Goal: Transaction & Acquisition: Purchase product/service

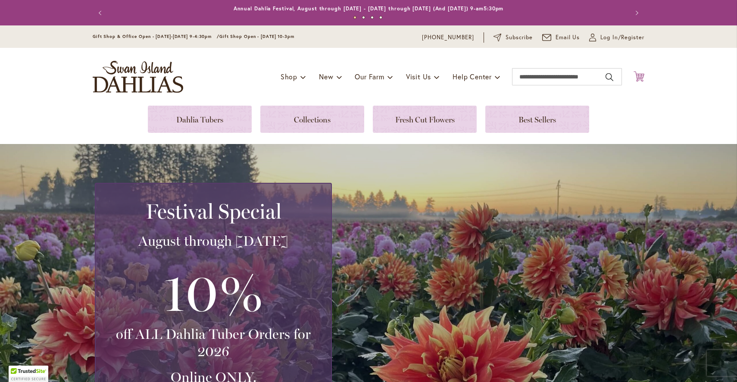
click at [636, 75] on icon "Cart .cls-1 { fill: #231f20; }" at bounding box center [639, 76] width 11 height 11
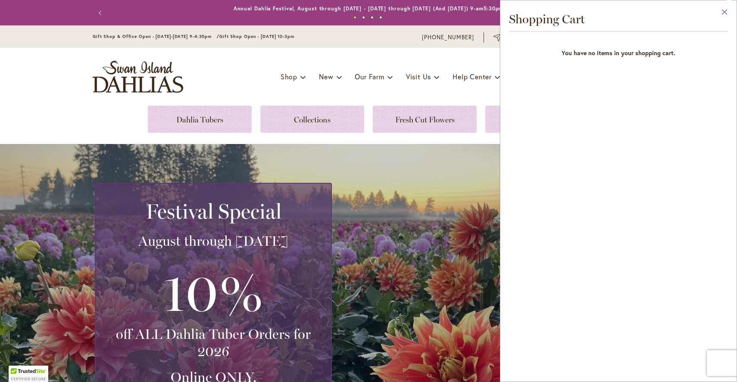
click at [727, 13] on button "Close" at bounding box center [725, 13] width 24 height 27
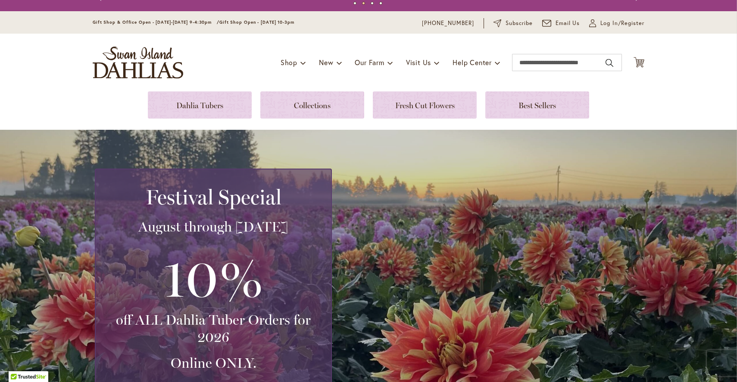
scroll to position [19, 0]
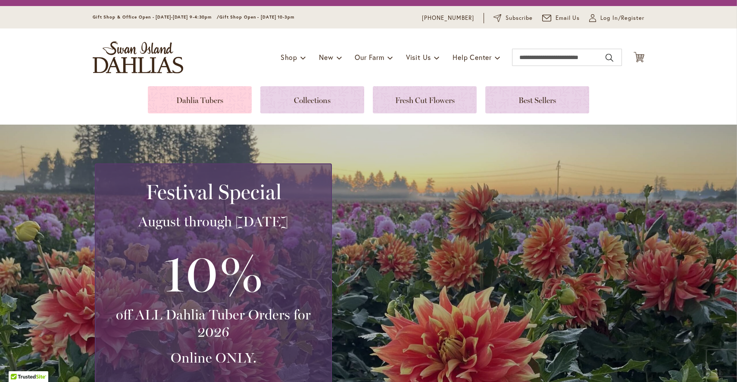
click at [223, 94] on link at bounding box center [200, 99] width 104 height 27
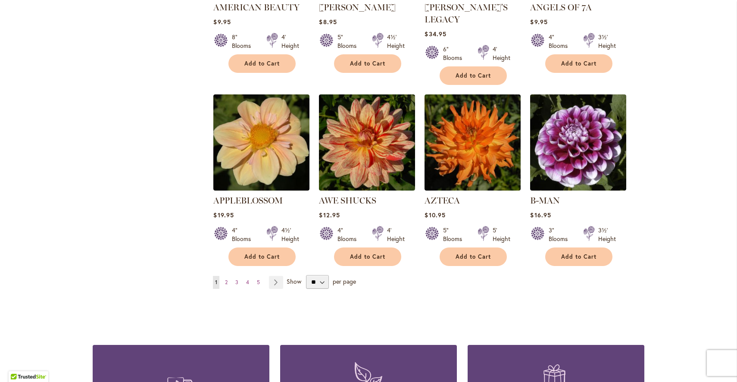
scroll to position [677, 0]
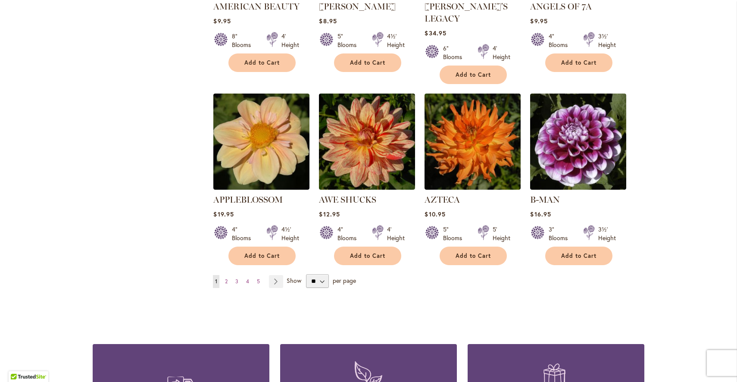
click at [226, 278] on span "2" at bounding box center [226, 281] width 3 height 6
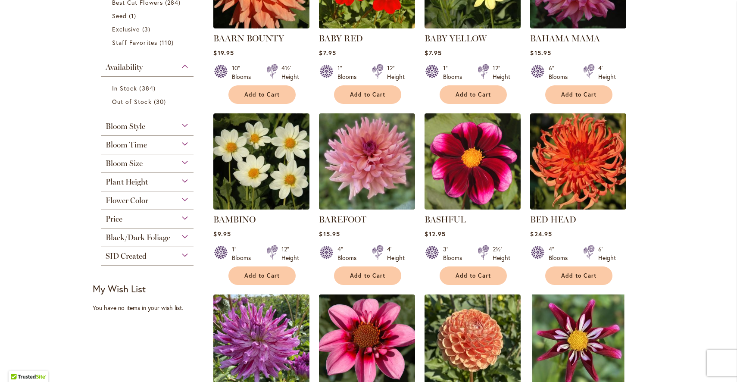
scroll to position [307, 0]
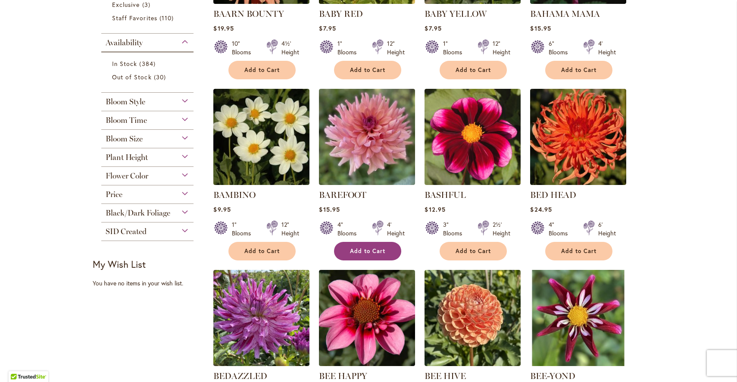
click at [361, 250] on span "Add to Cart" at bounding box center [367, 250] width 35 height 7
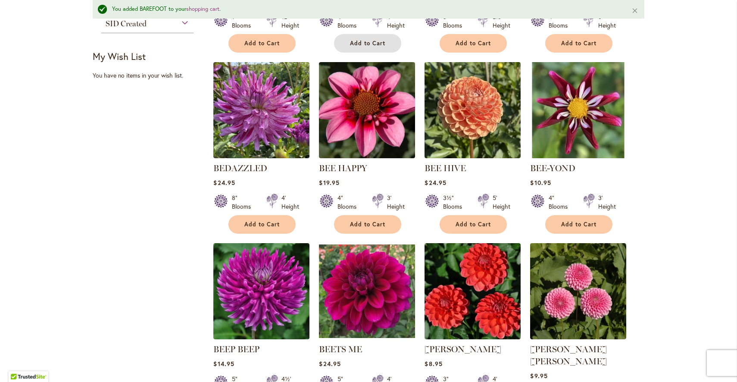
scroll to position [543, 0]
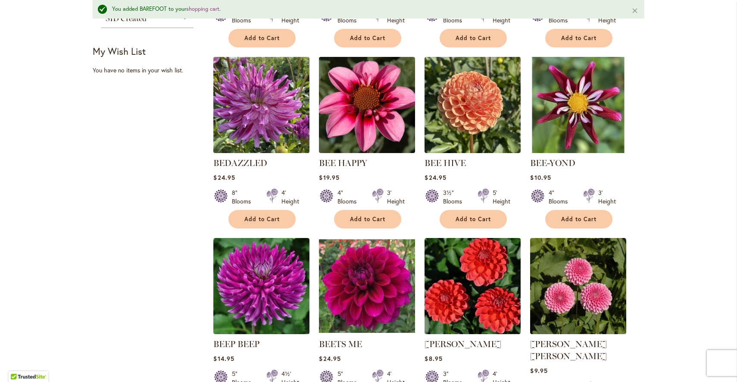
click at [260, 119] on img at bounding box center [261, 104] width 101 height 101
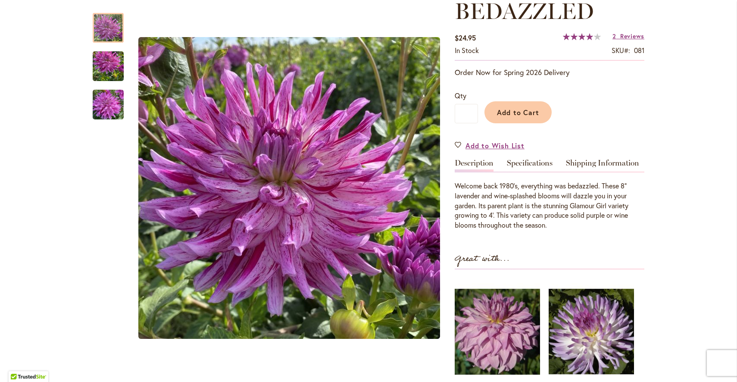
scroll to position [130, 0]
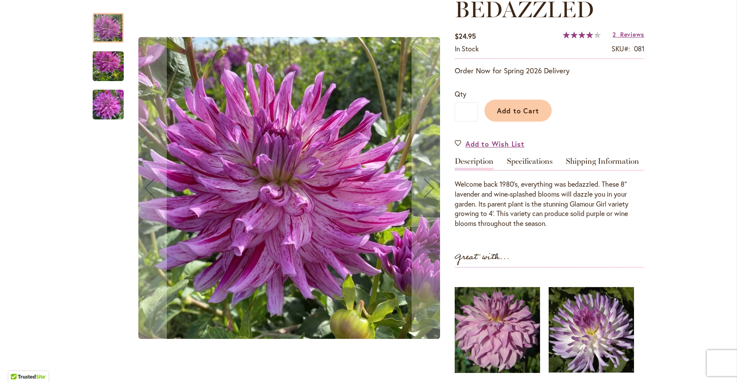
click at [106, 58] on img "Bedazzled" at bounding box center [108, 66] width 31 height 41
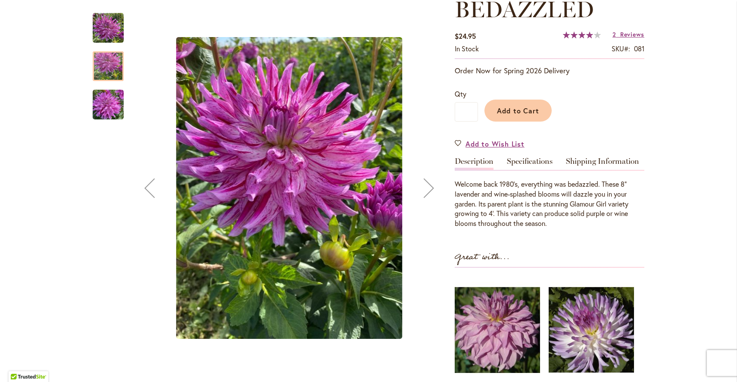
click at [103, 94] on img "Bedazzled" at bounding box center [108, 104] width 31 height 41
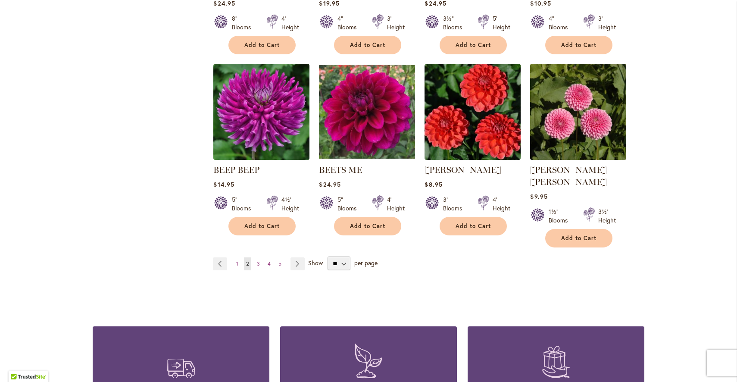
scroll to position [696, 0]
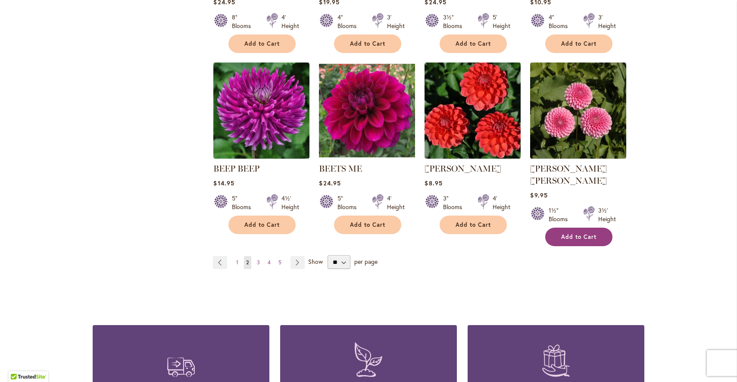
click at [587, 233] on span "Add to Cart" at bounding box center [578, 236] width 35 height 7
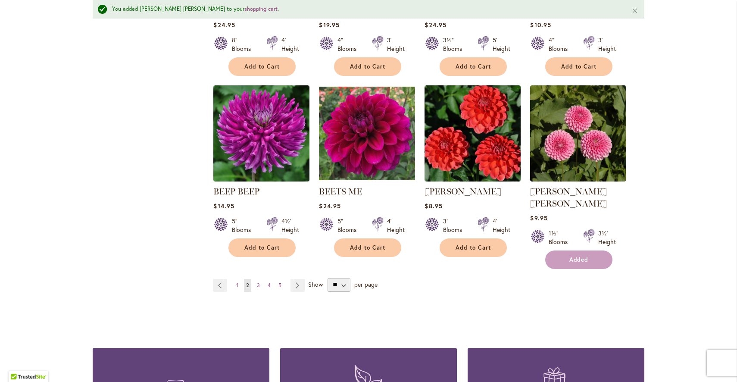
scroll to position [719, 0]
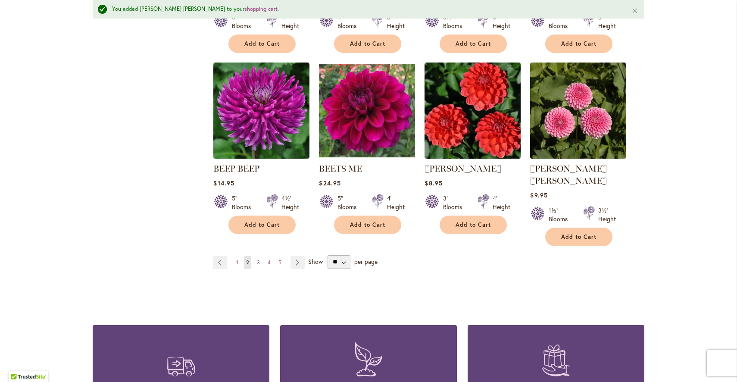
click at [257, 256] on link "Page 3" at bounding box center [258, 262] width 7 height 13
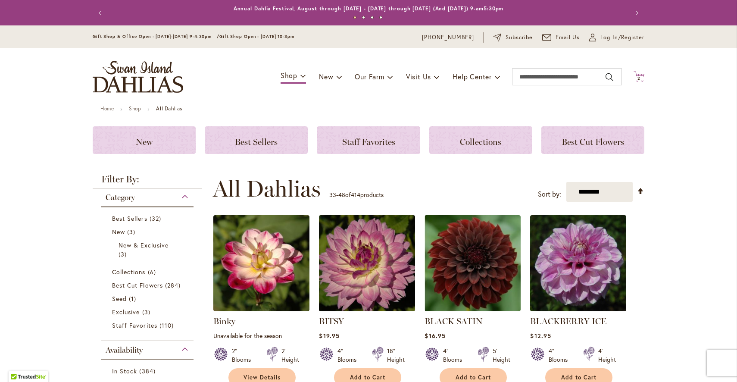
click at [638, 80] on span "2 2 items" at bounding box center [639, 78] width 9 height 4
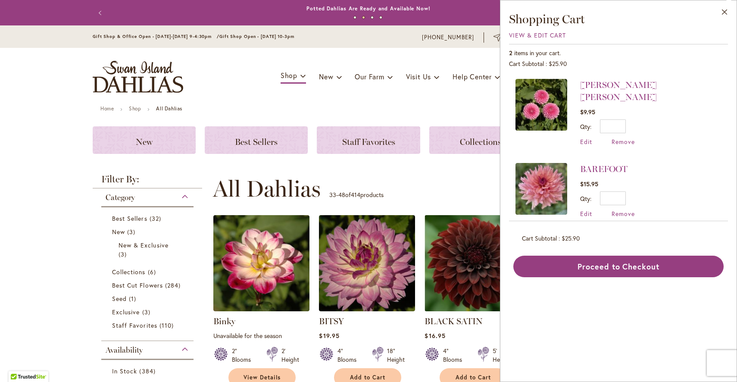
click at [473, 106] on ul "Home Shop All Dahlias" at bounding box center [368, 110] width 536 height 8
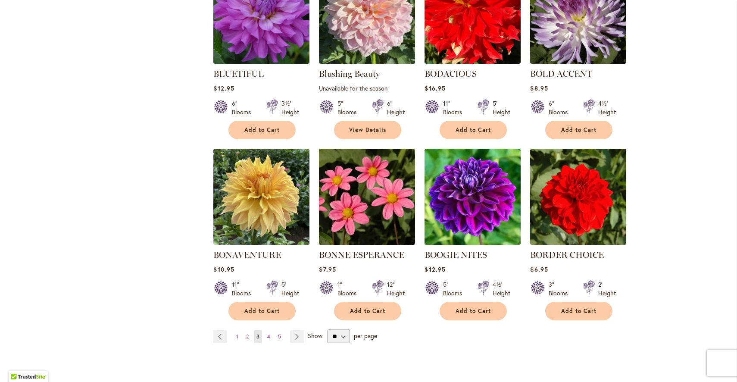
scroll to position [639, 0]
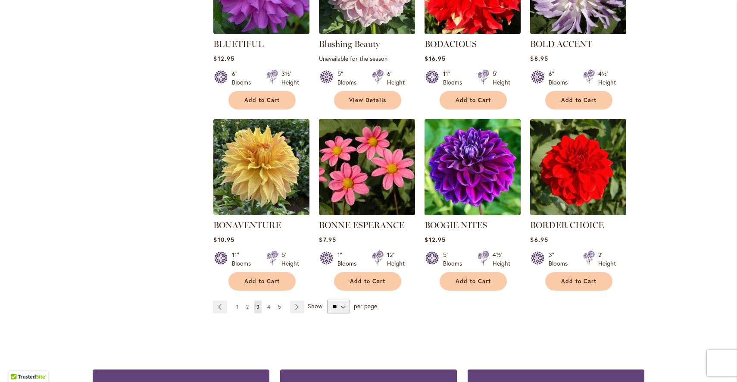
click at [267, 309] on link "Page 4" at bounding box center [268, 307] width 7 height 13
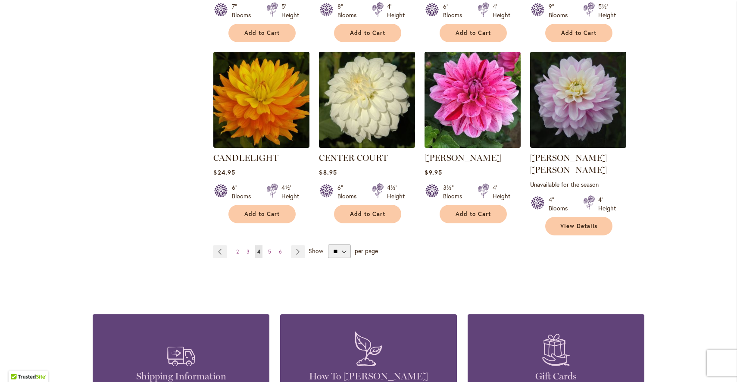
scroll to position [725, 0]
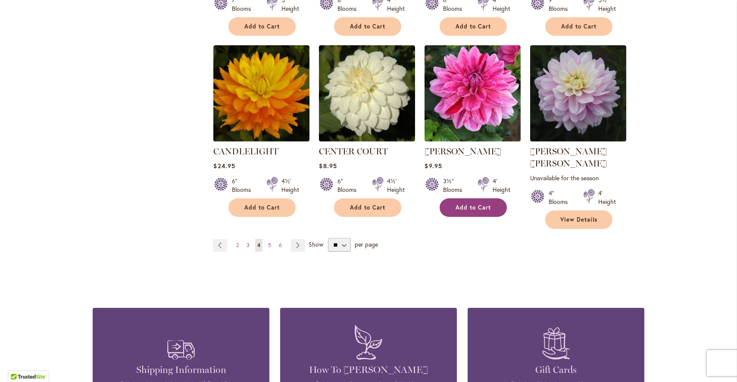
click at [490, 209] on span "Add to Cart" at bounding box center [473, 207] width 35 height 7
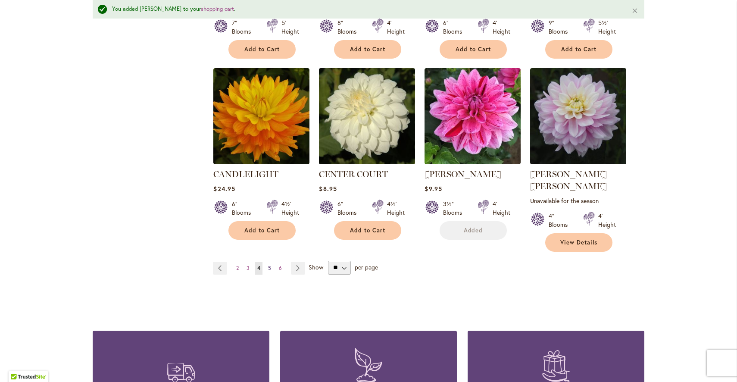
scroll to position [748, 0]
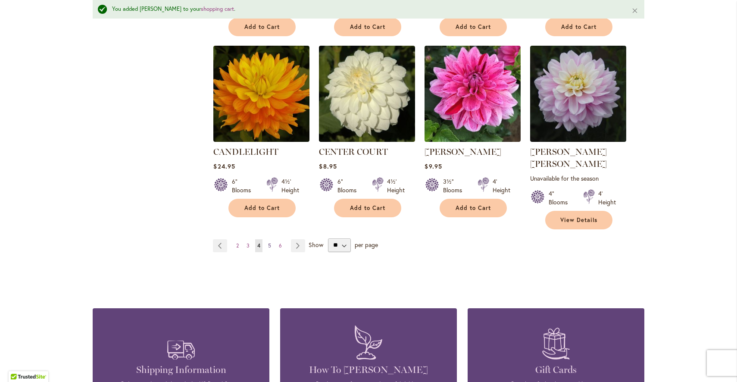
click at [270, 242] on span "5" at bounding box center [269, 245] width 3 height 6
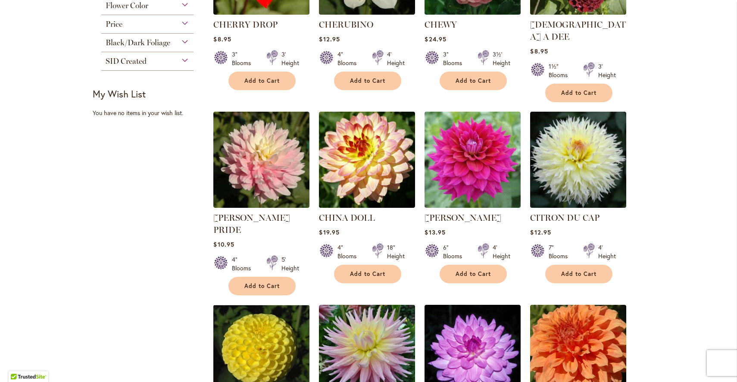
scroll to position [480, 0]
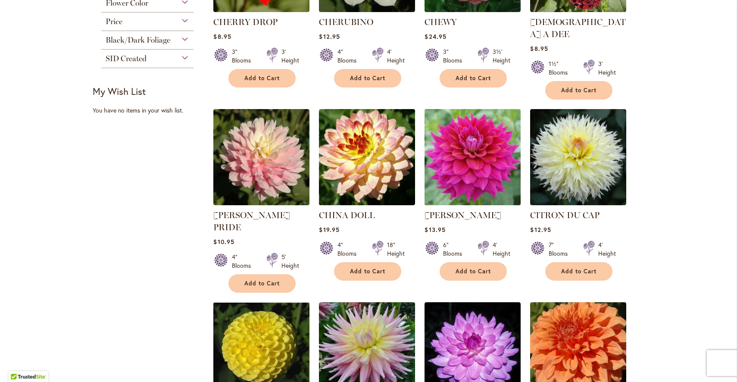
click at [469, 155] on img at bounding box center [473, 157] width 101 height 101
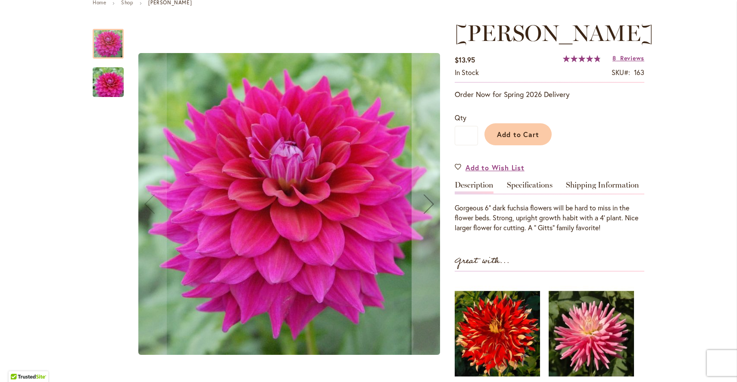
scroll to position [104, 0]
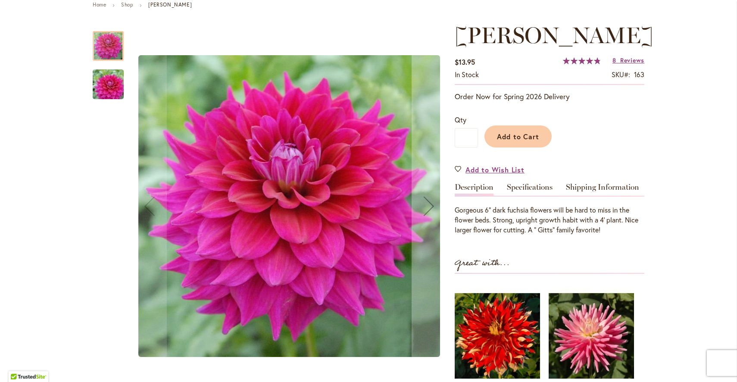
click at [113, 79] on img "CHLOE JANAE" at bounding box center [108, 84] width 62 height 41
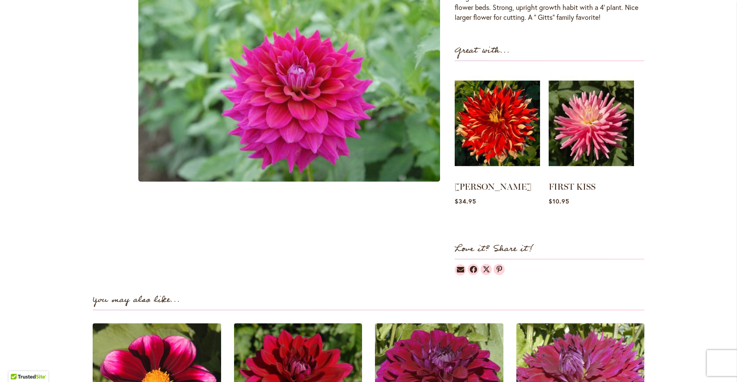
scroll to position [0, 0]
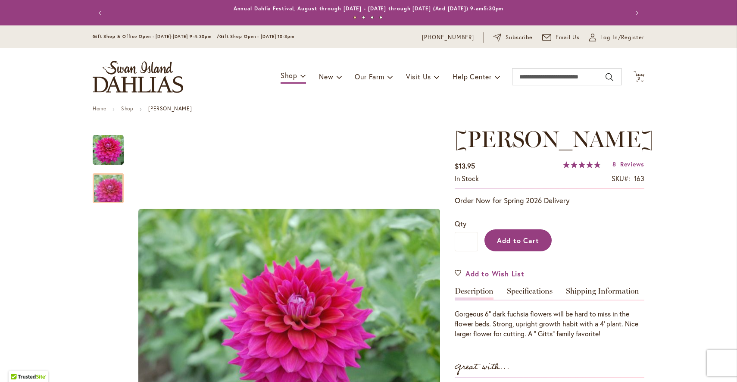
click at [517, 242] on span "Add to Cart" at bounding box center [518, 240] width 43 height 9
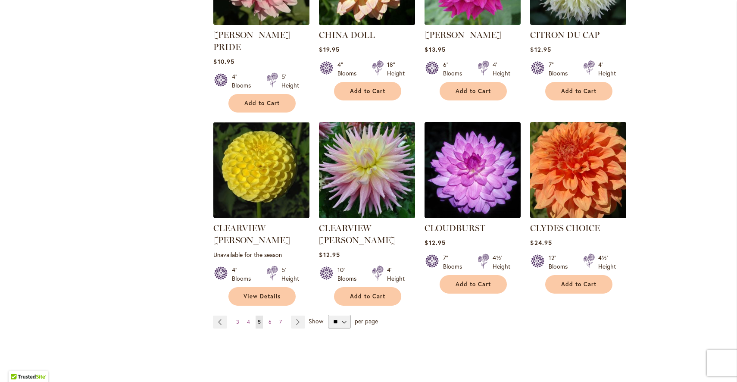
scroll to position [661, 0]
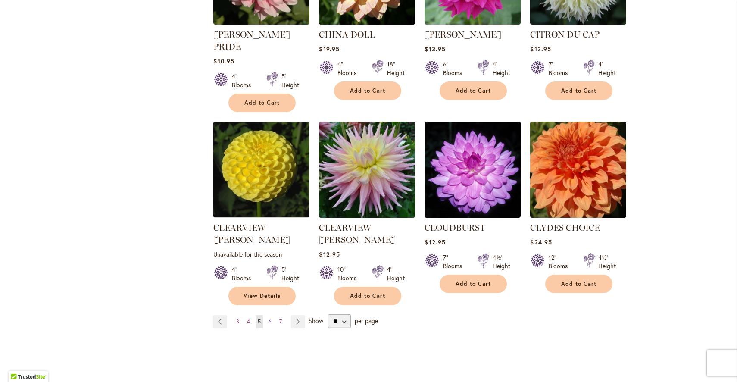
click at [269, 318] on span "6" at bounding box center [270, 321] width 3 height 6
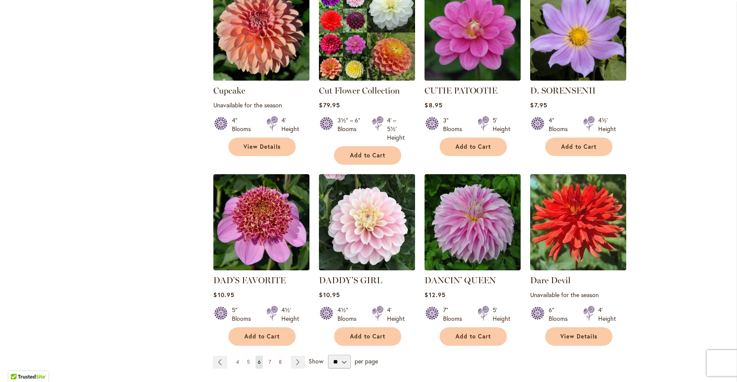
scroll to position [607, 0]
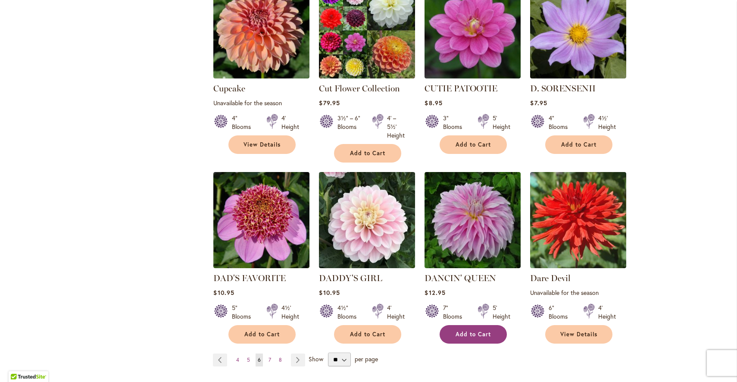
click at [467, 337] on span "Add to Cart" at bounding box center [473, 334] width 35 height 7
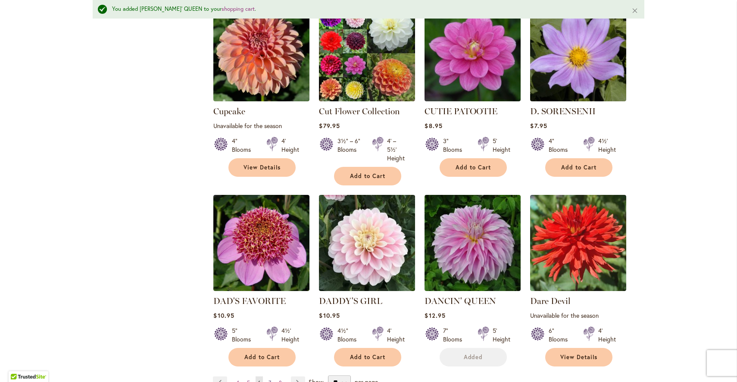
scroll to position [630, 0]
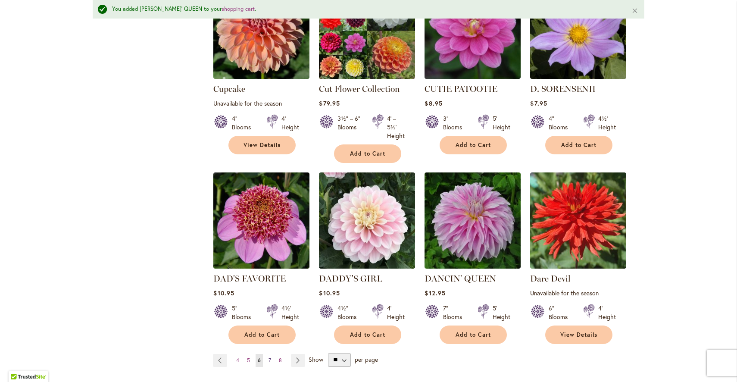
click at [270, 358] on span "7" at bounding box center [270, 360] width 3 height 6
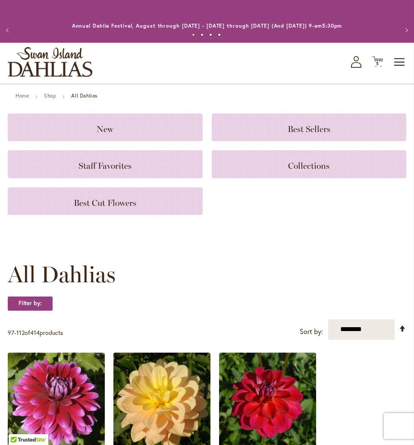
scroll to position [1060, 0]
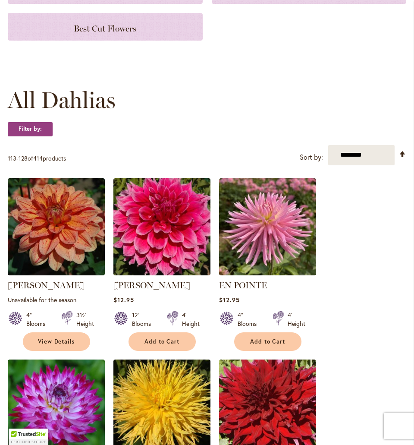
scroll to position [190, 0]
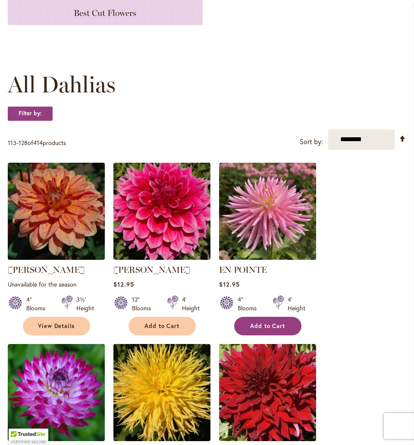
click at [264, 329] on span "Add to Cart" at bounding box center [267, 325] width 35 height 7
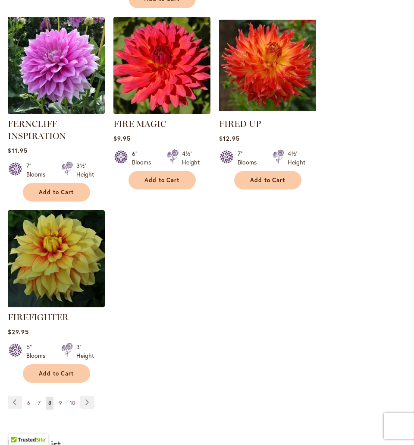
scroll to position [1134, 0]
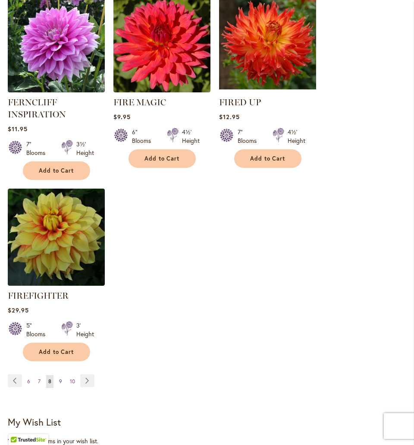
click at [63, 382] on link "Page 9" at bounding box center [60, 381] width 7 height 13
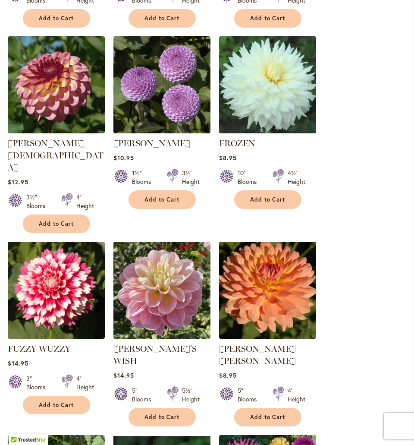
scroll to position [695, 0]
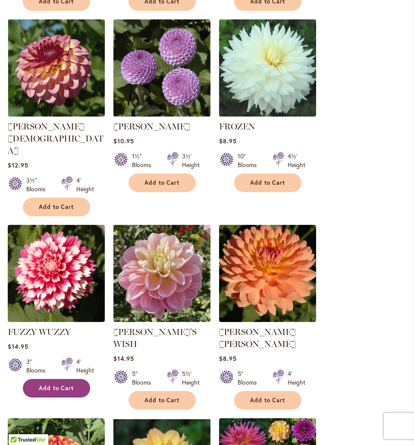
click at [69, 384] on span "Add to Cart" at bounding box center [56, 387] width 35 height 7
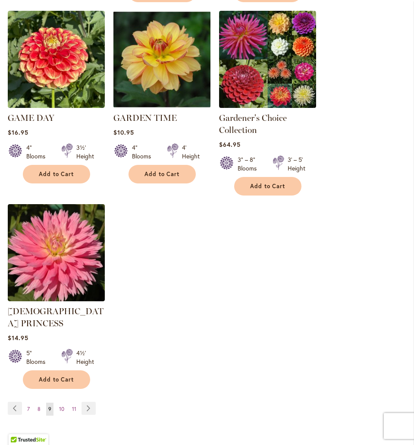
scroll to position [1132, 0]
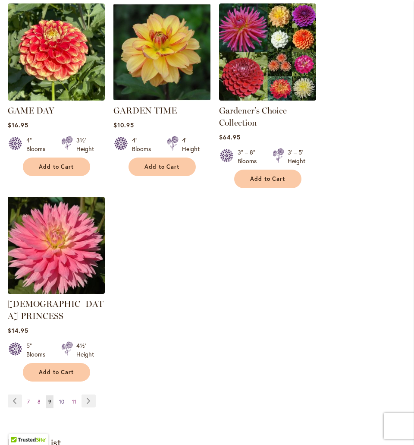
click at [64, 395] on link "Page 10" at bounding box center [61, 401] width 9 height 13
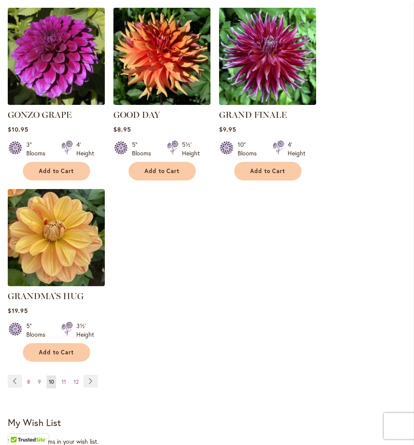
scroll to position [1082, 0]
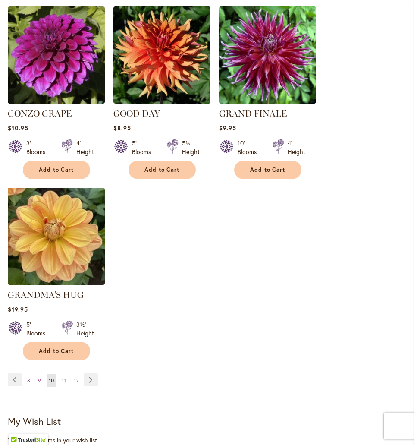
click at [64, 377] on span "11" at bounding box center [64, 380] width 4 height 6
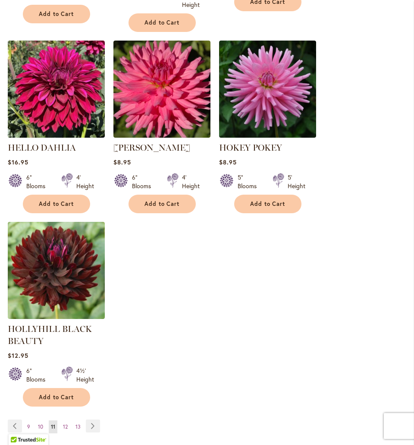
scroll to position [1112, 0]
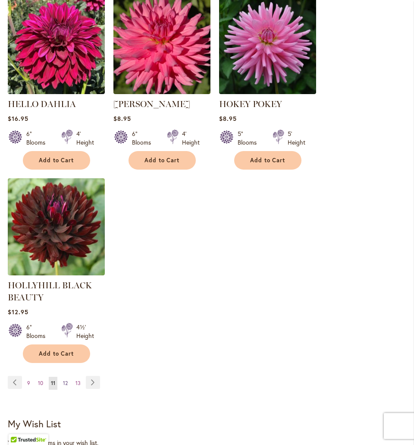
click at [68, 380] on span "12" at bounding box center [65, 382] width 5 height 6
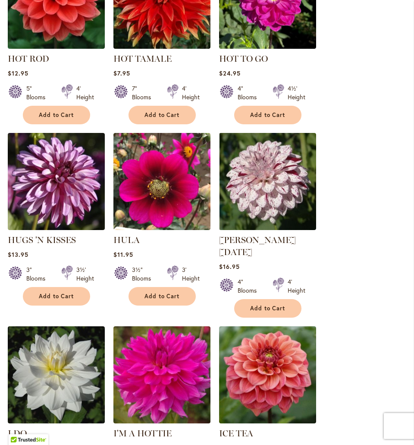
scroll to position [800, 0]
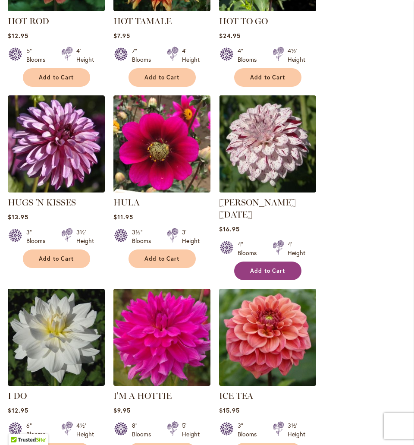
click at [288, 264] on button "Add to Cart" at bounding box center [267, 270] width 67 height 19
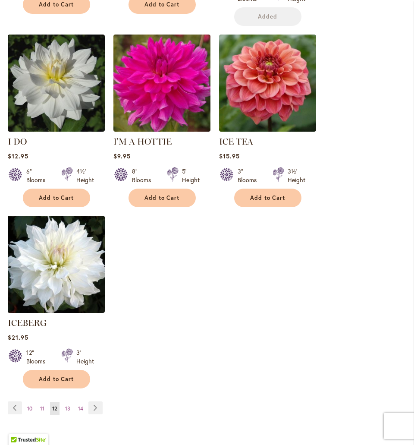
scroll to position [1095, 0]
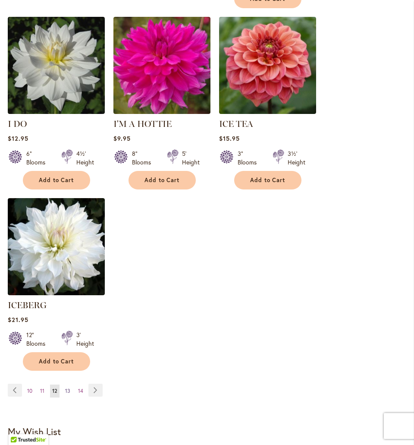
click at [66, 387] on span "13" at bounding box center [67, 390] width 5 height 6
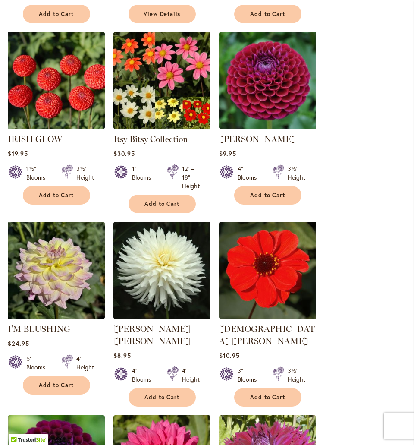
scroll to position [698, 0]
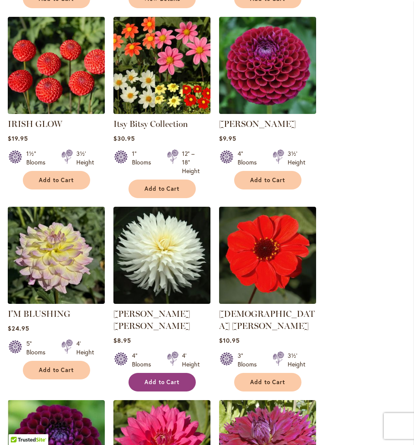
click at [171, 378] on span "Add to Cart" at bounding box center [161, 381] width 35 height 7
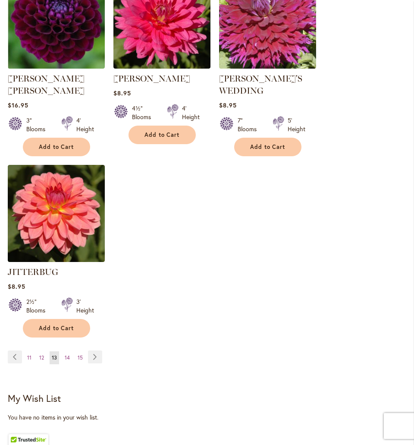
scroll to position [1215, 0]
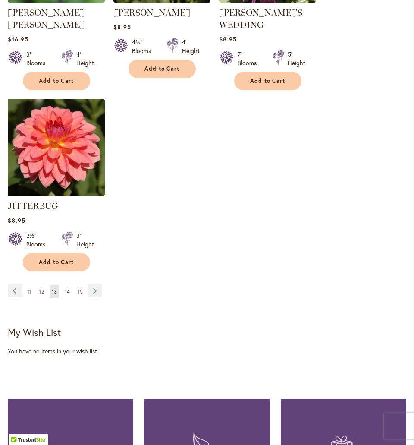
click at [68, 288] on span "14" at bounding box center [67, 291] width 5 height 6
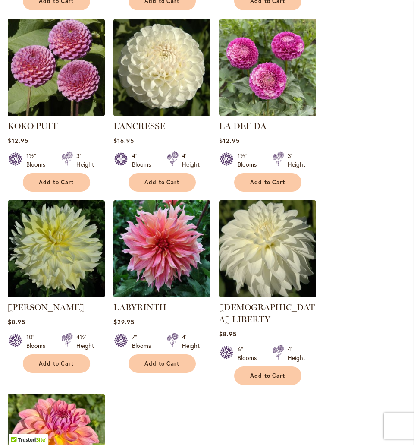
scroll to position [874, 0]
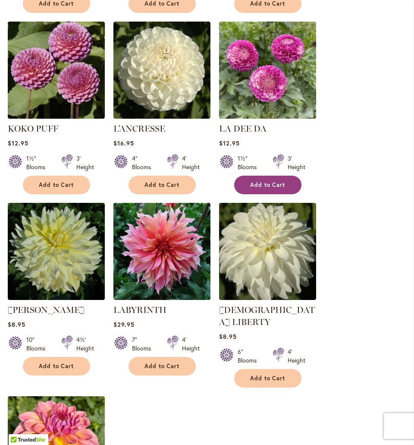
click at [288, 190] on button "Add to Cart" at bounding box center [267, 184] width 67 height 19
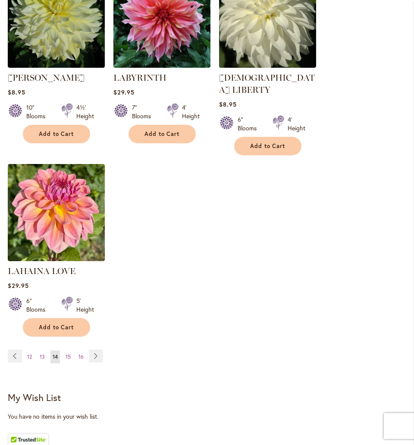
scroll to position [1185, 0]
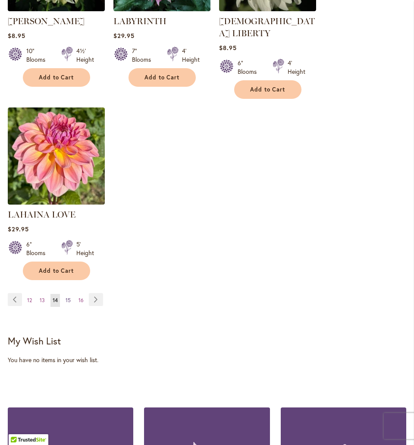
click at [70, 297] on span "15" at bounding box center [68, 300] width 5 height 6
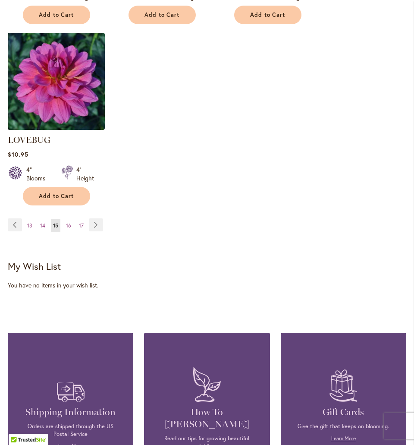
scroll to position [1233, 0]
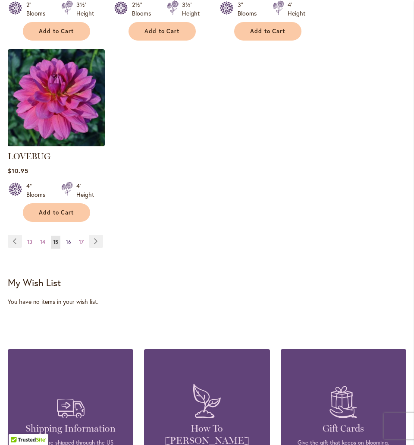
click at [66, 238] on span "16" at bounding box center [68, 241] width 5 height 6
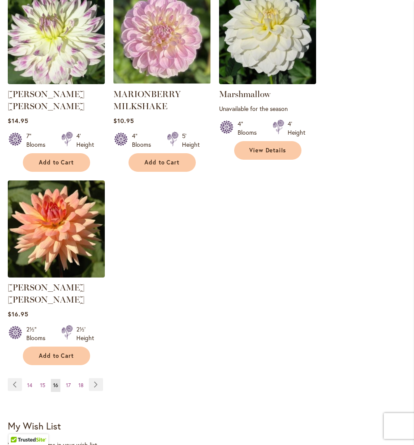
scroll to position [1107, 0]
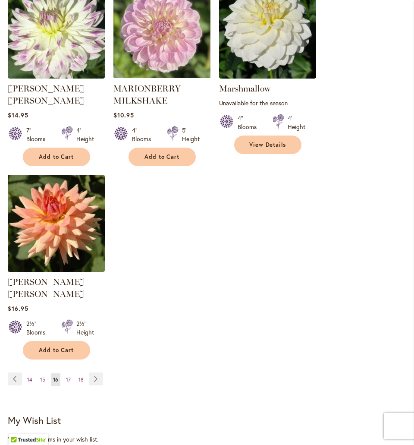
click at [68, 376] on span "17" at bounding box center [68, 379] width 5 height 6
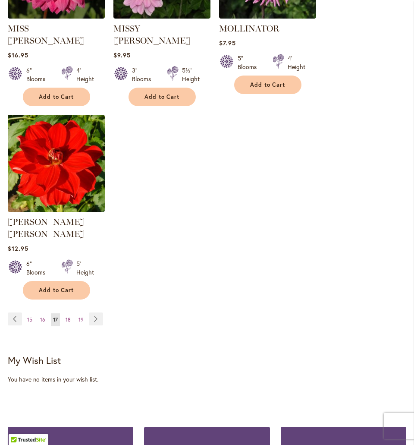
scroll to position [1156, 0]
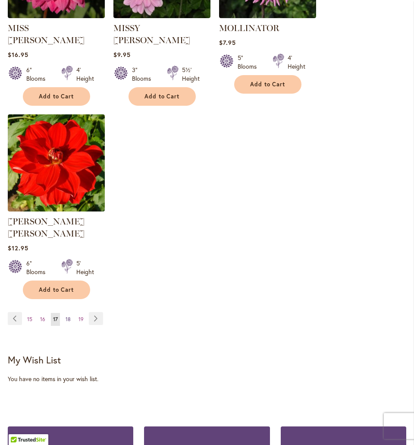
click at [68, 316] on span "18" at bounding box center [68, 319] width 5 height 6
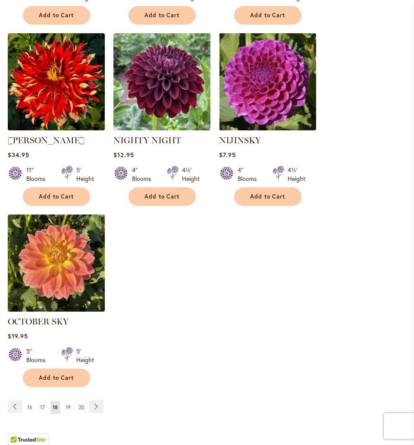
scroll to position [1094, 0]
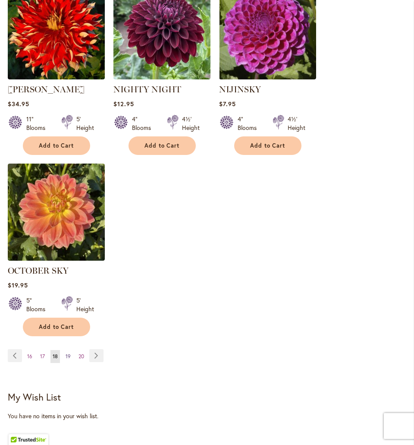
click at [67, 358] on span "19" at bounding box center [68, 356] width 5 height 6
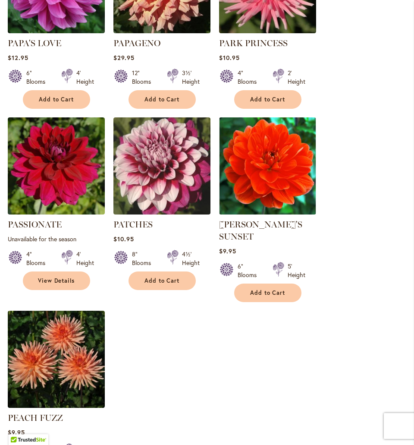
scroll to position [1101, 0]
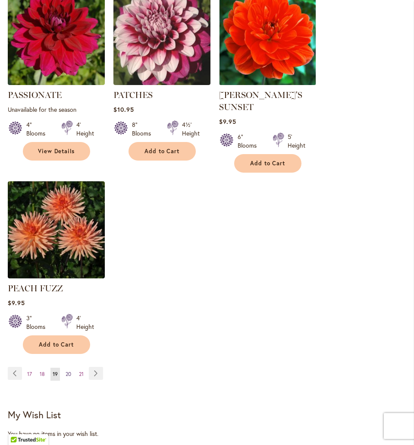
click at [68, 370] on span "20" at bounding box center [69, 373] width 6 height 6
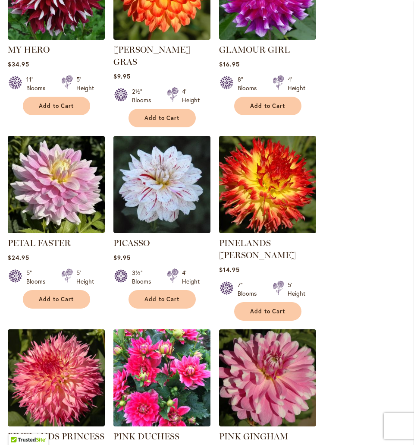
scroll to position [628, 0]
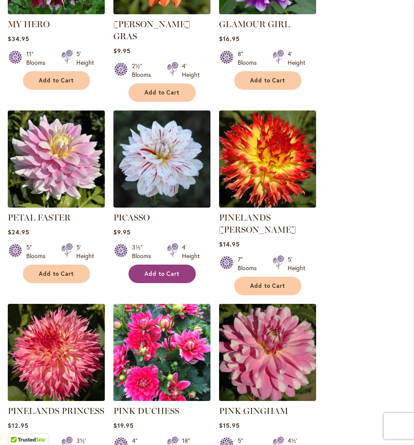
click at [178, 270] on span "Add to Cart" at bounding box center [161, 273] width 35 height 7
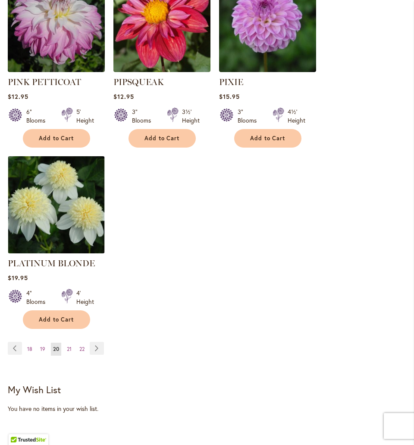
scroll to position [1172, 0]
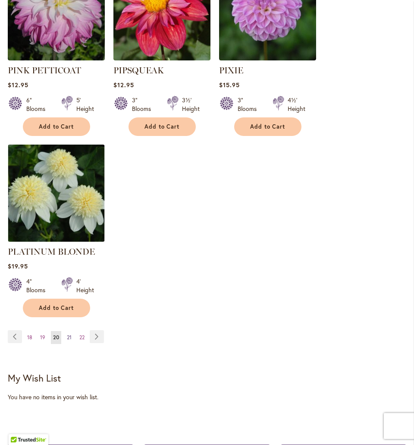
click at [69, 334] on span "21" at bounding box center [69, 337] width 5 height 6
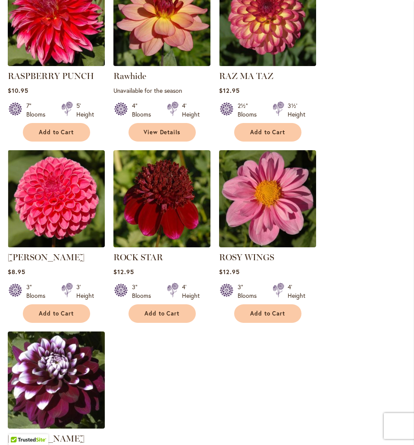
scroll to position [1047, 0]
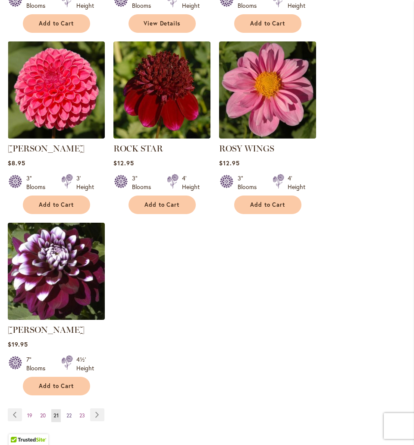
click at [69, 412] on span "22" at bounding box center [68, 415] width 5 height 6
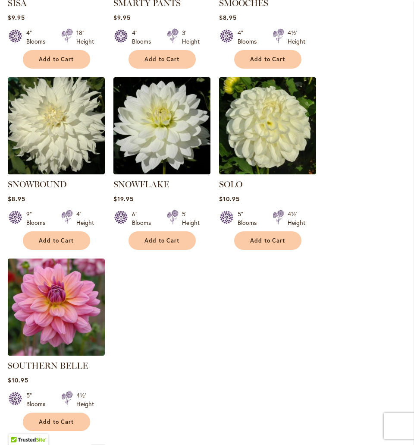
scroll to position [1013, 0]
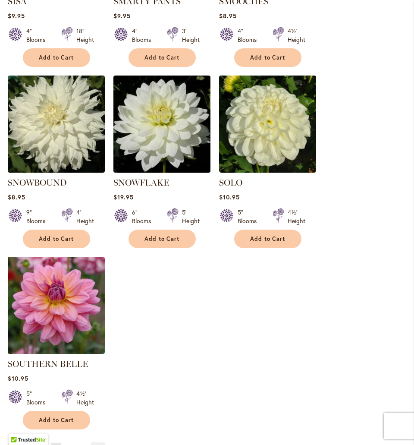
click at [73, 443] on link "Page 23" at bounding box center [70, 449] width 10 height 13
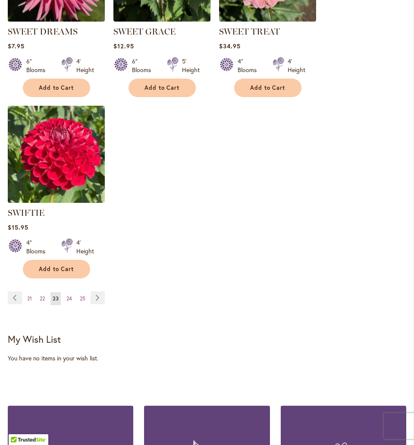
scroll to position [1180, 0]
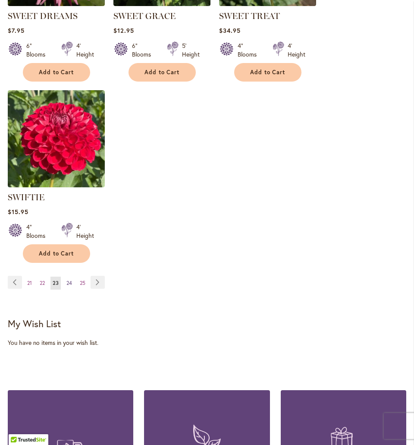
click at [68, 286] on link "Page 24" at bounding box center [69, 282] width 10 height 13
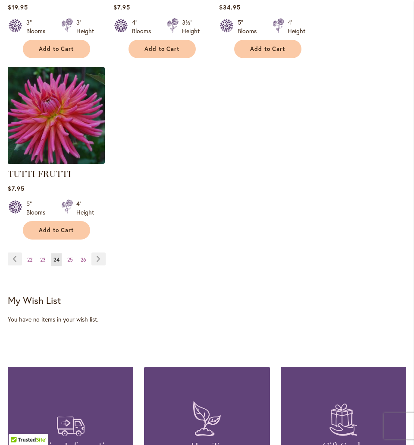
scroll to position [1227, 0]
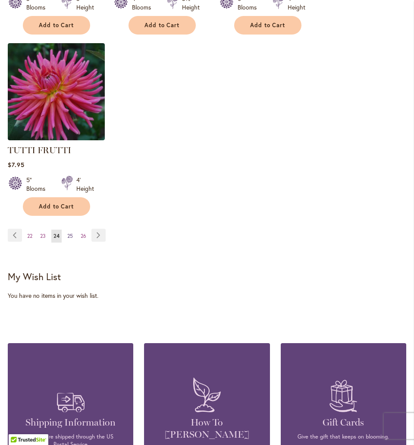
click at [71, 232] on span "25" at bounding box center [70, 235] width 6 height 6
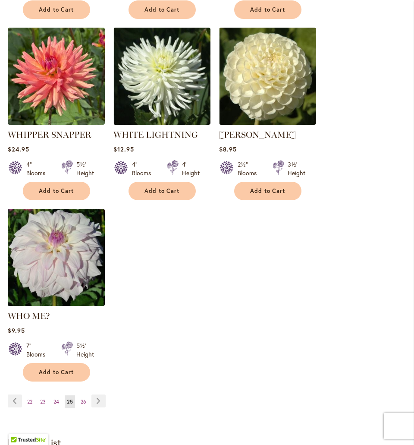
scroll to position [1064, 0]
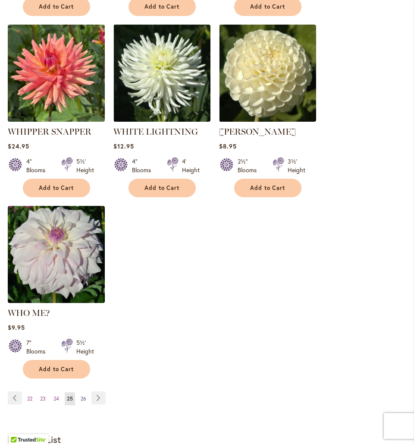
click at [85, 395] on span "26" at bounding box center [84, 398] width 6 height 6
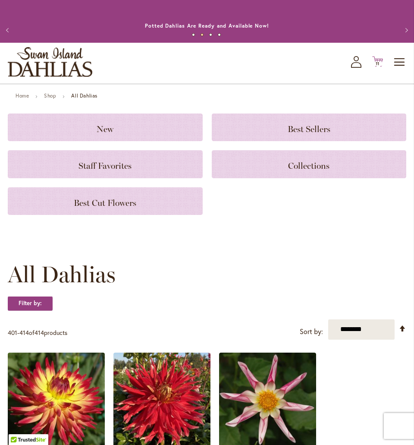
click at [375, 62] on span "11 11 items" at bounding box center [377, 64] width 9 height 4
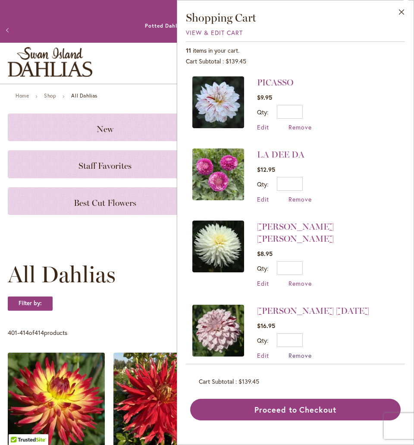
click at [294, 351] on span "Remove" at bounding box center [299, 355] width 23 height 8
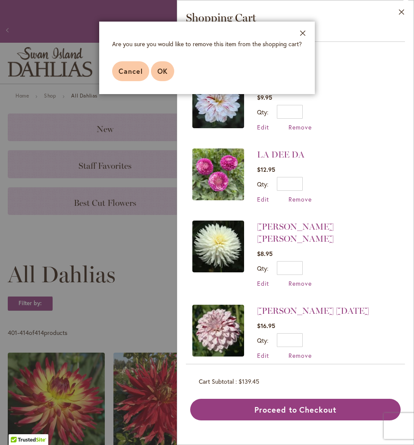
click at [160, 69] on span "OK" at bounding box center [162, 70] width 10 height 9
